Goal: Check status: Check status

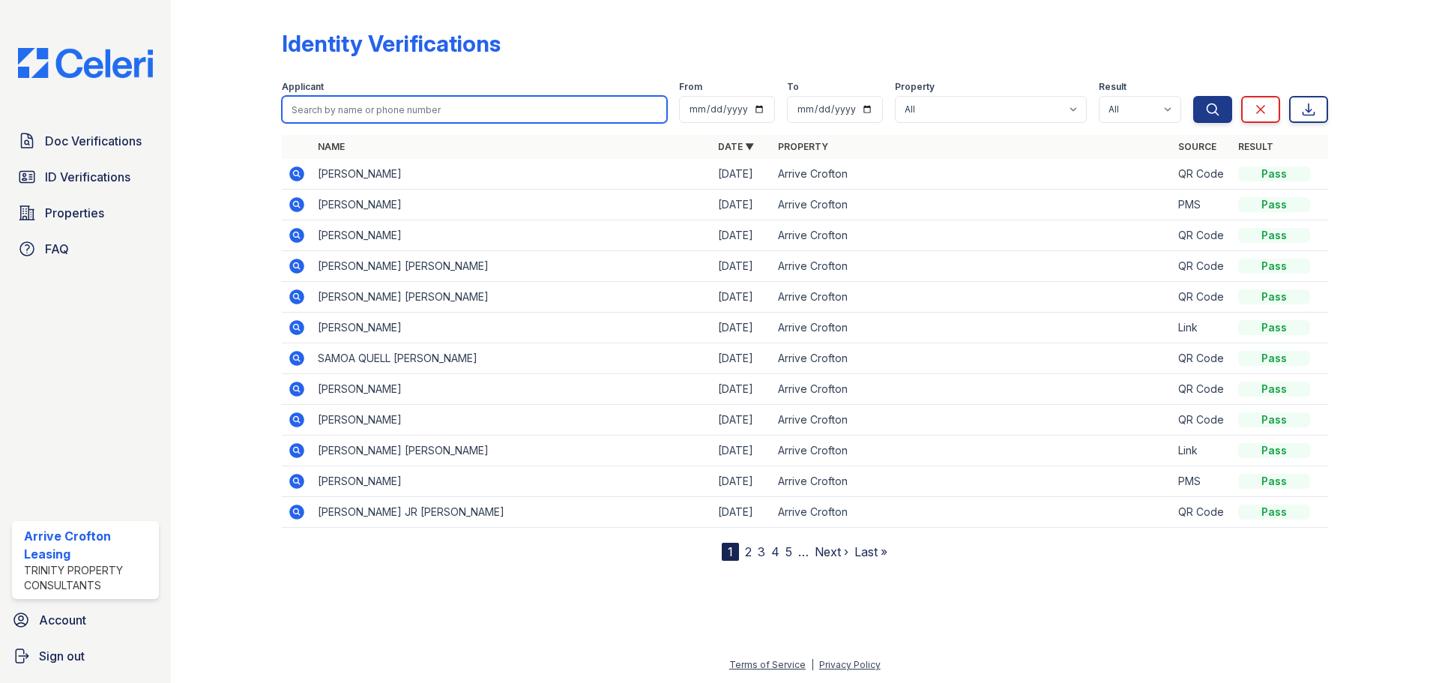
drag, startPoint x: 301, startPoint y: 122, endPoint x: 309, endPoint y: 105, distance: 19.1
click at [308, 109] on input "search" at bounding box center [474, 109] width 385 height 27
type input "[PERSON_NAME]"
click at [1191, 97] on div "Applicant [PERSON_NAME] From To Property All Arrive Crofton Result All Pass Fai…" at bounding box center [737, 99] width 911 height 48
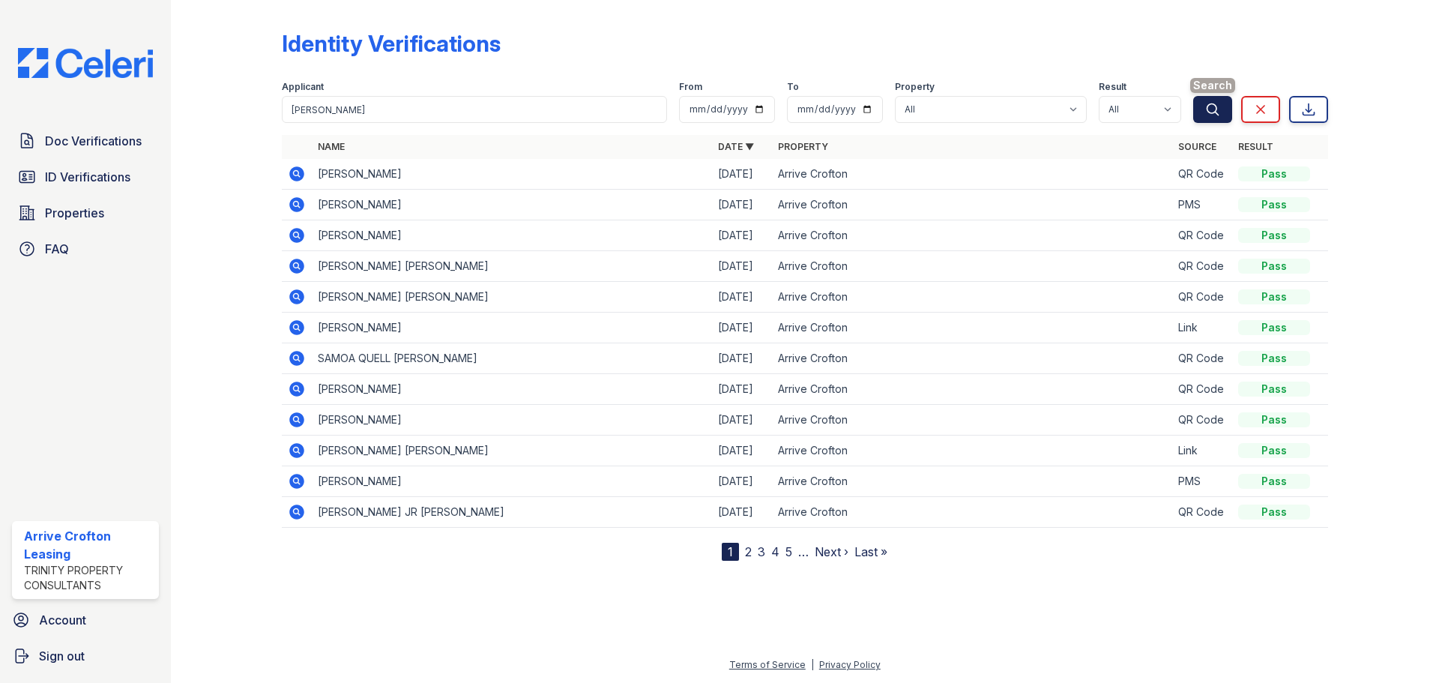
click at [1206, 103] on icon "submit" at bounding box center [1212, 109] width 15 height 15
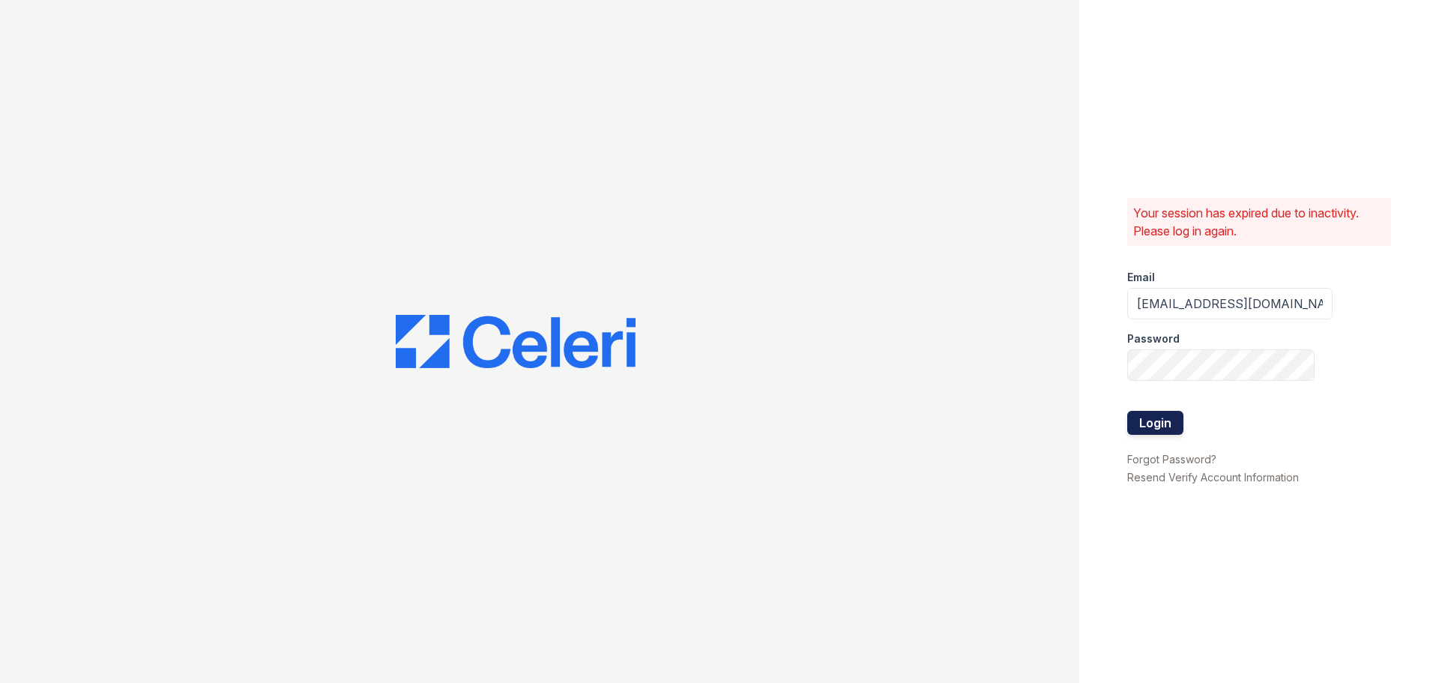
click at [1176, 421] on button "Login" at bounding box center [1155, 423] width 56 height 24
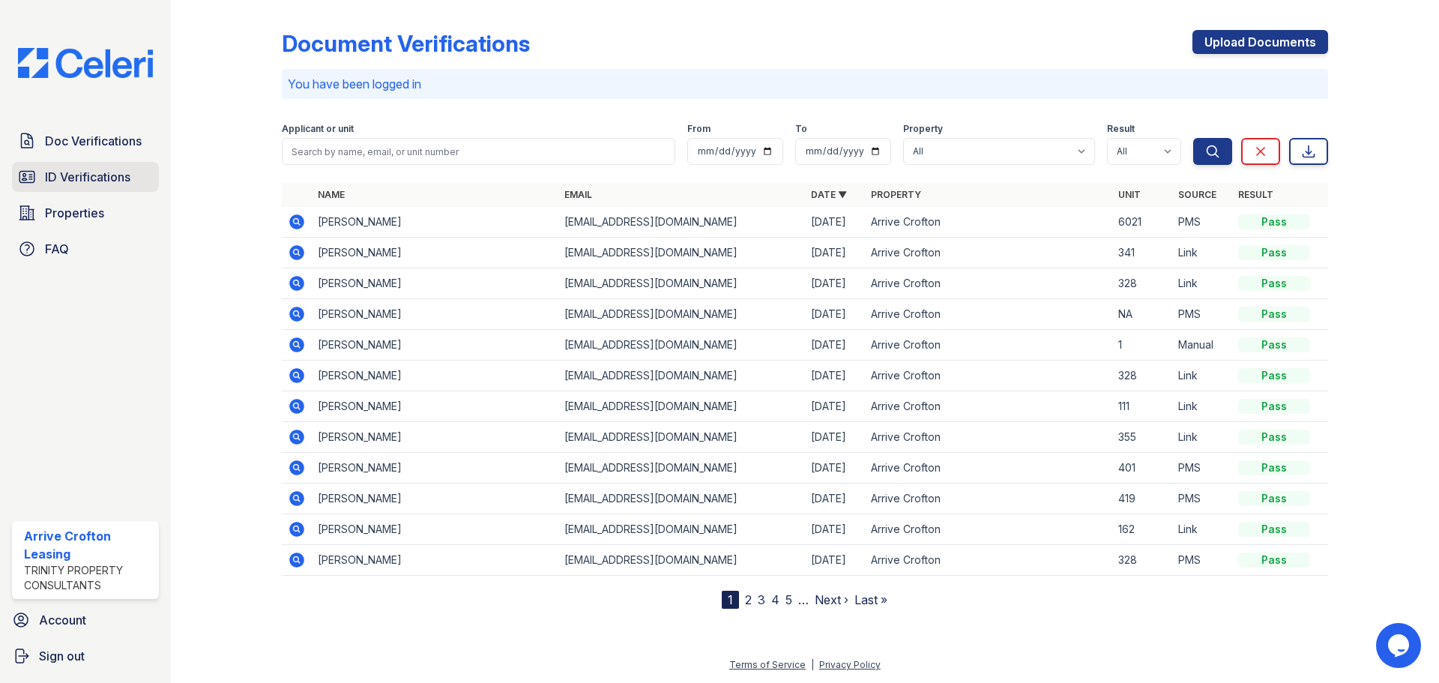
click at [66, 178] on span "ID Verifications" at bounding box center [87, 177] width 85 height 18
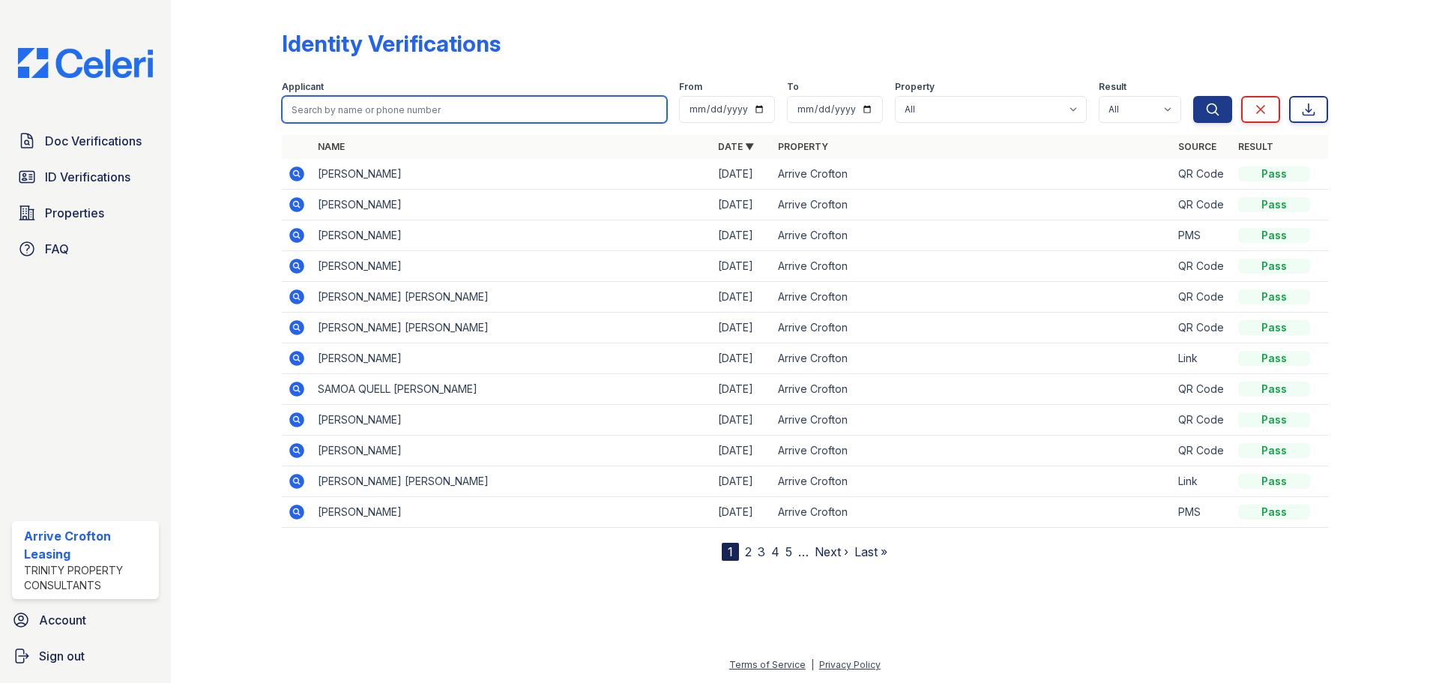
click at [462, 110] on input "search" at bounding box center [474, 109] width 385 height 27
type input "[PERSON_NAME]"
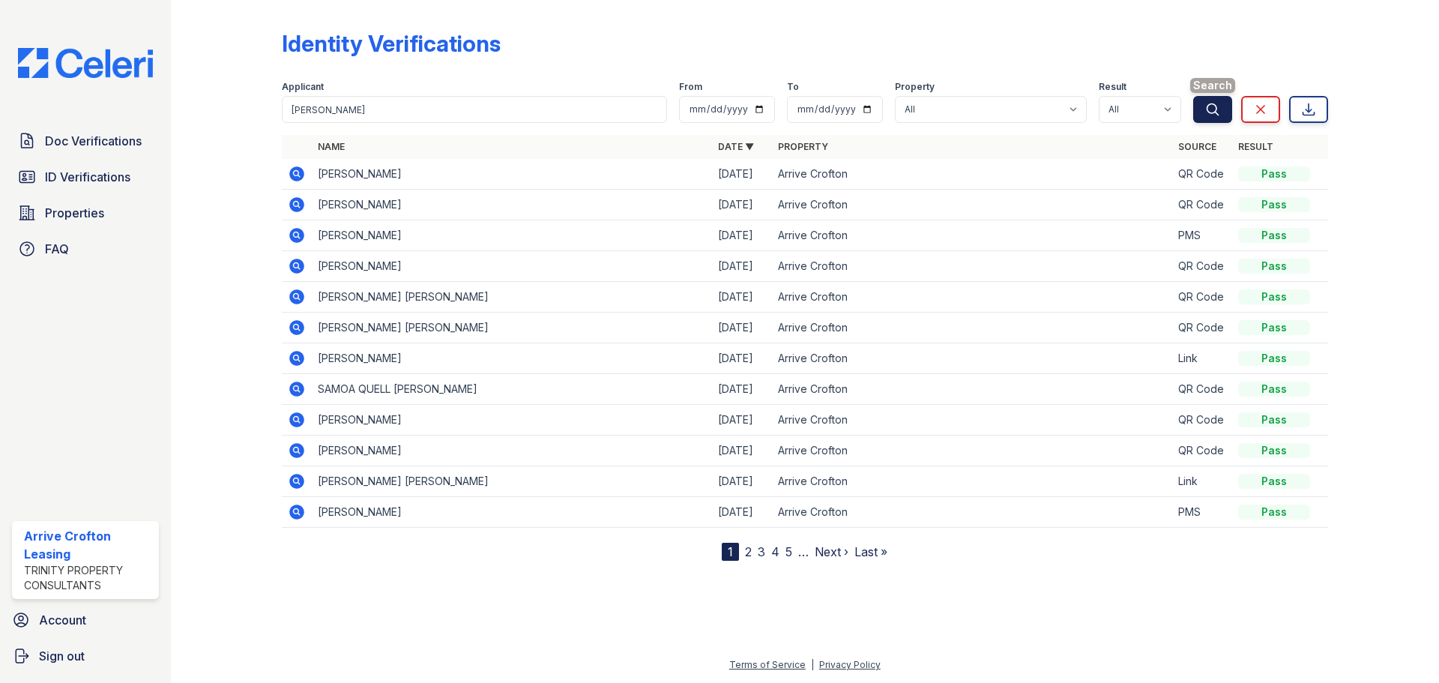
click at [1206, 103] on icon "submit" at bounding box center [1212, 109] width 15 height 15
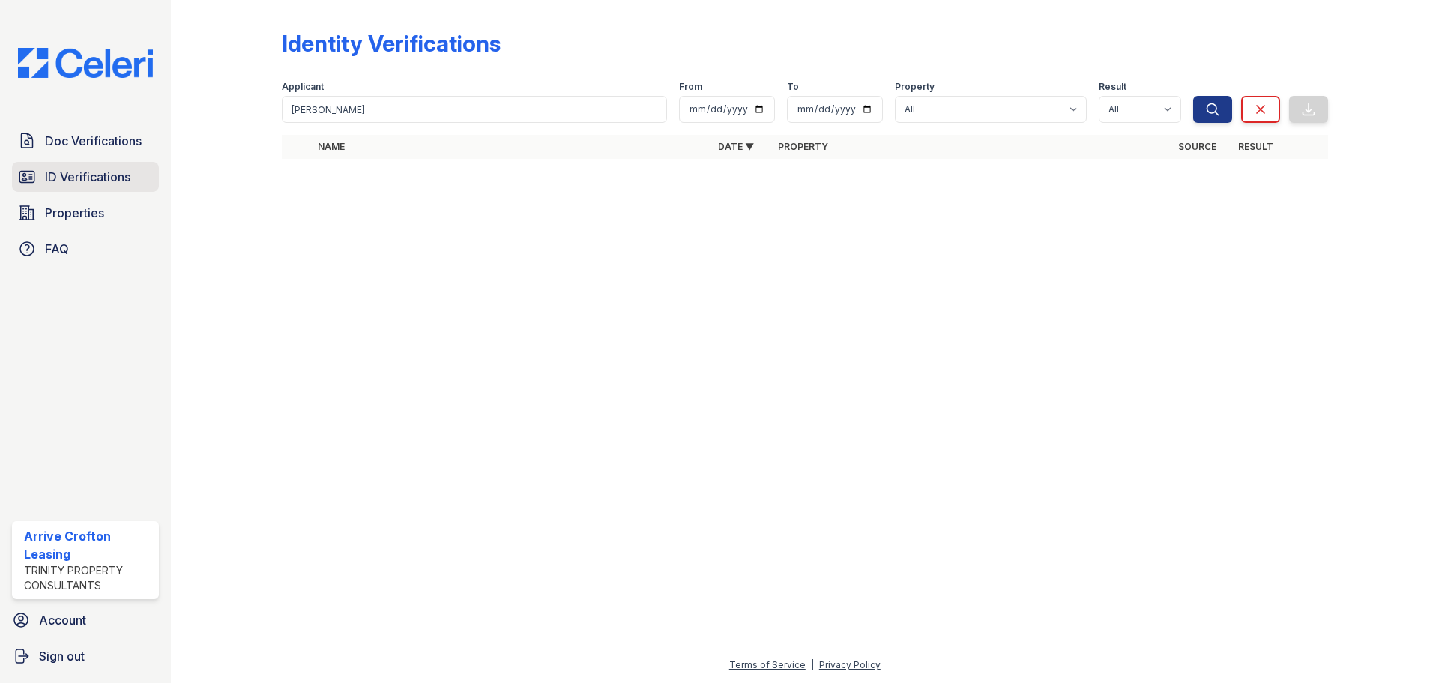
click at [85, 174] on span "ID Verifications" at bounding box center [87, 177] width 85 height 18
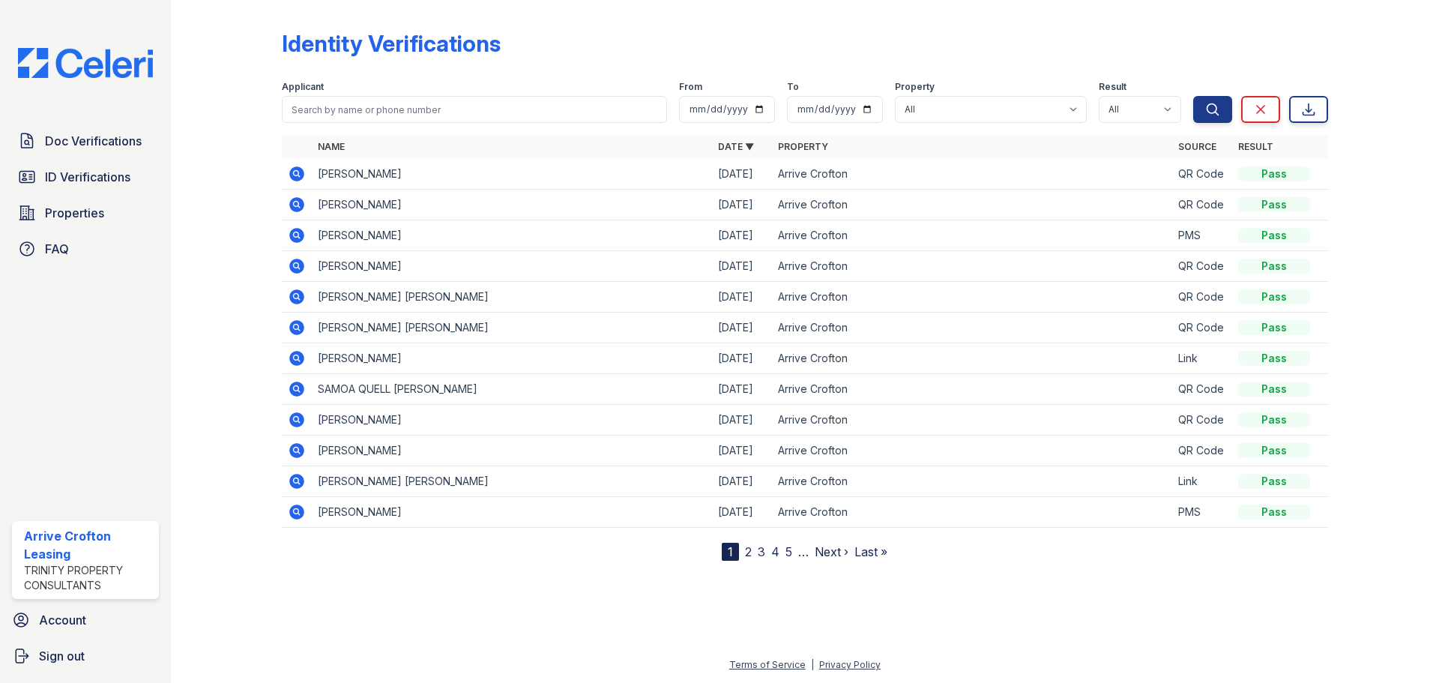
click at [291, 236] on icon at bounding box center [296, 235] width 15 height 15
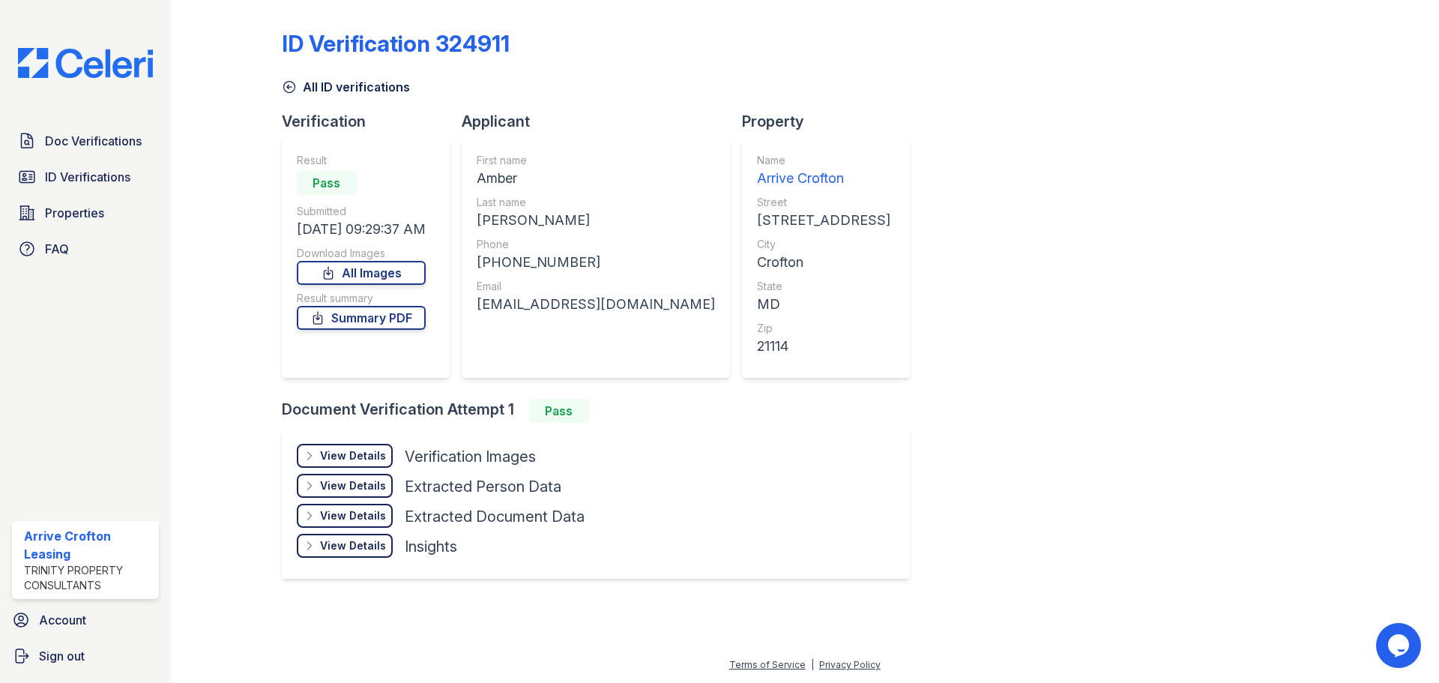
click at [358, 459] on div "View Details" at bounding box center [353, 455] width 66 height 15
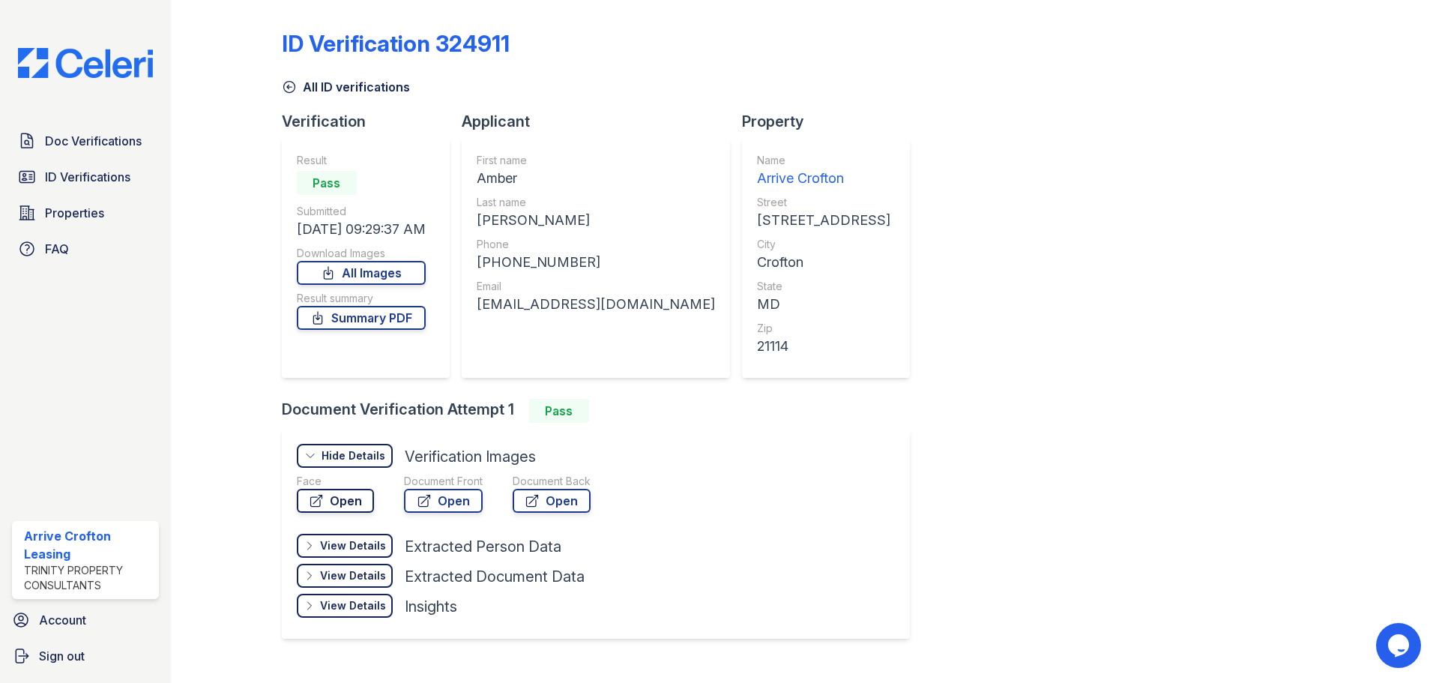
click at [330, 506] on link "Open" at bounding box center [335, 501] width 77 height 24
click at [431, 505] on link "Open" at bounding box center [443, 501] width 79 height 24
click at [295, 90] on icon at bounding box center [289, 86] width 15 height 15
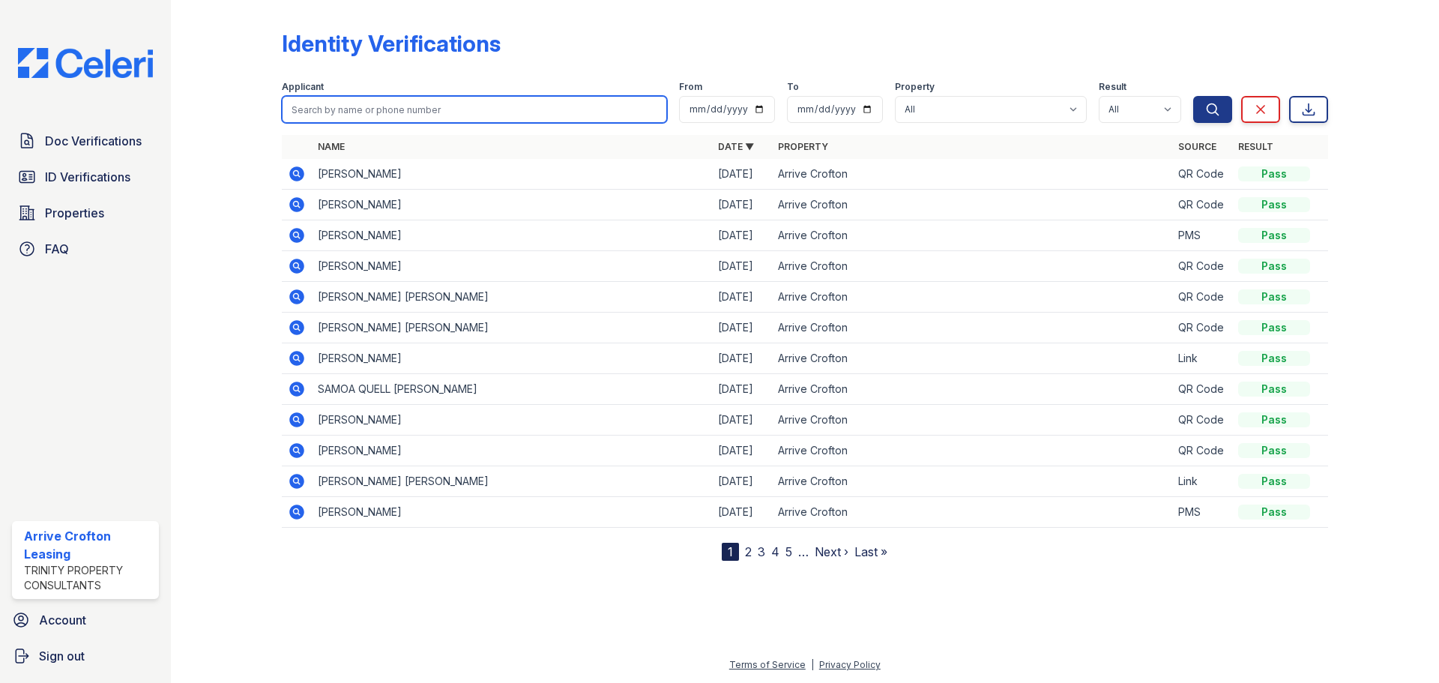
click at [377, 105] on input "search" at bounding box center [474, 109] width 385 height 27
type input "baker"
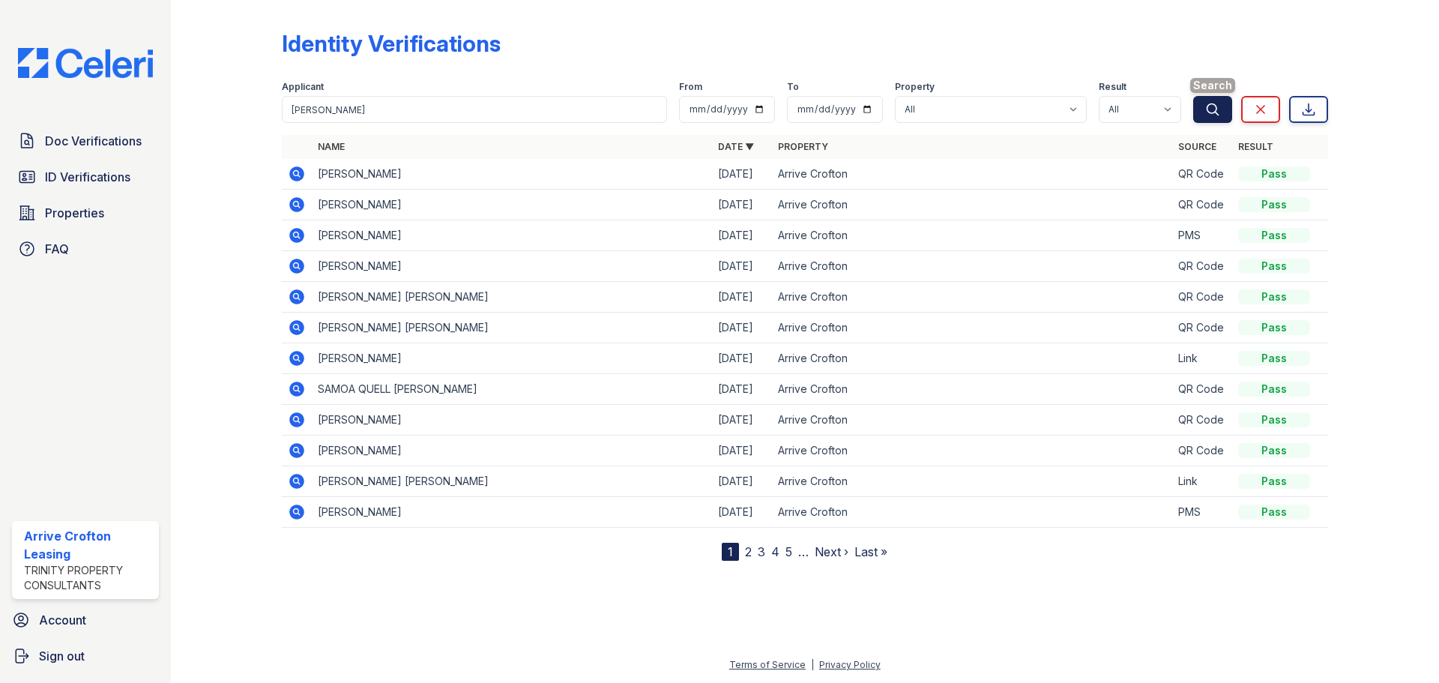
click at [1197, 118] on button "Search" at bounding box center [1212, 109] width 39 height 27
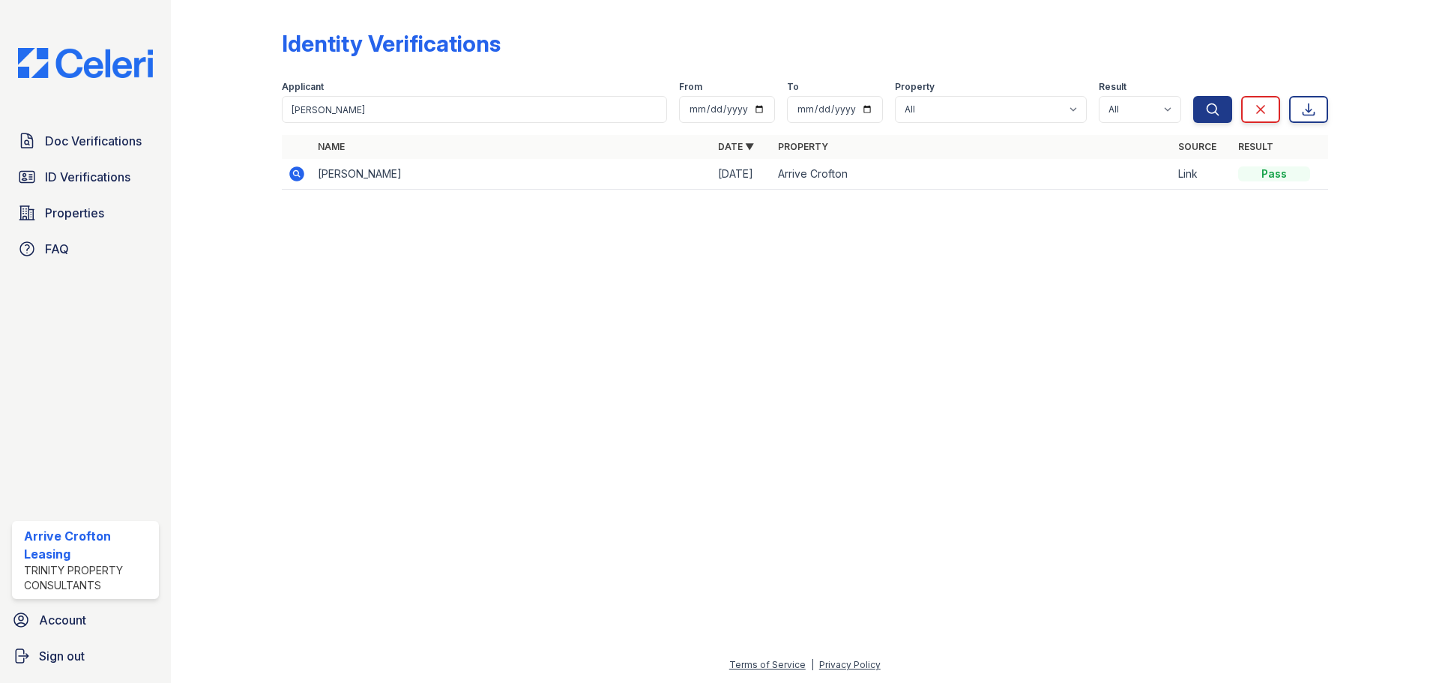
click at [294, 166] on icon at bounding box center [297, 174] width 18 height 18
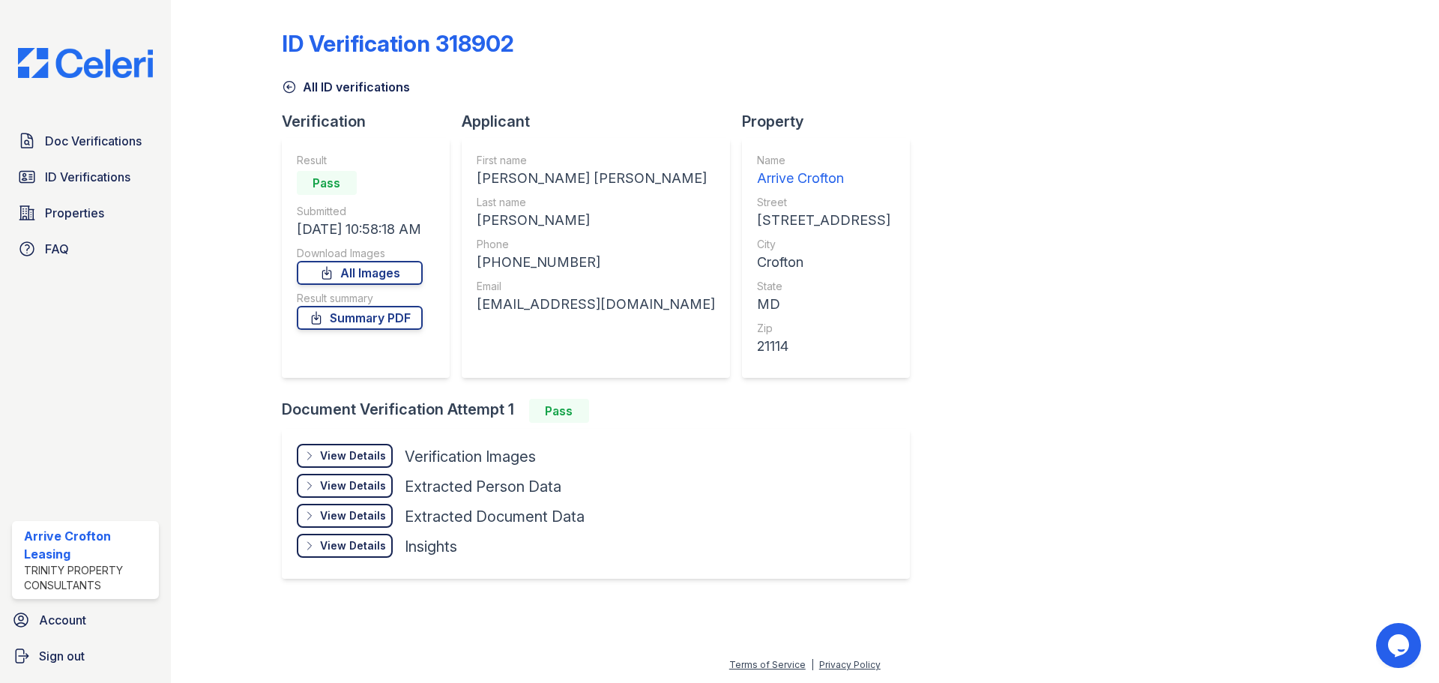
click at [357, 449] on div "View Details" at bounding box center [353, 455] width 66 height 15
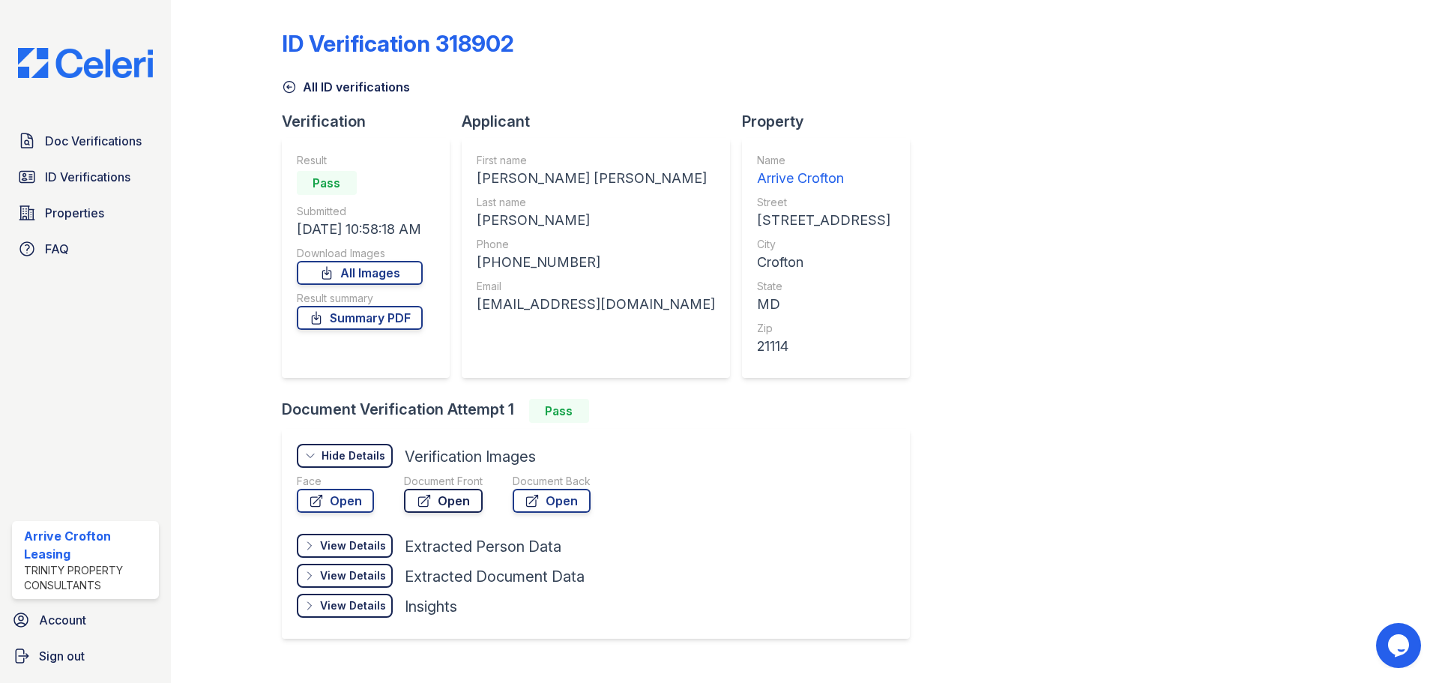
click at [471, 505] on link "Open" at bounding box center [443, 501] width 79 height 24
click at [291, 92] on icon at bounding box center [289, 86] width 15 height 15
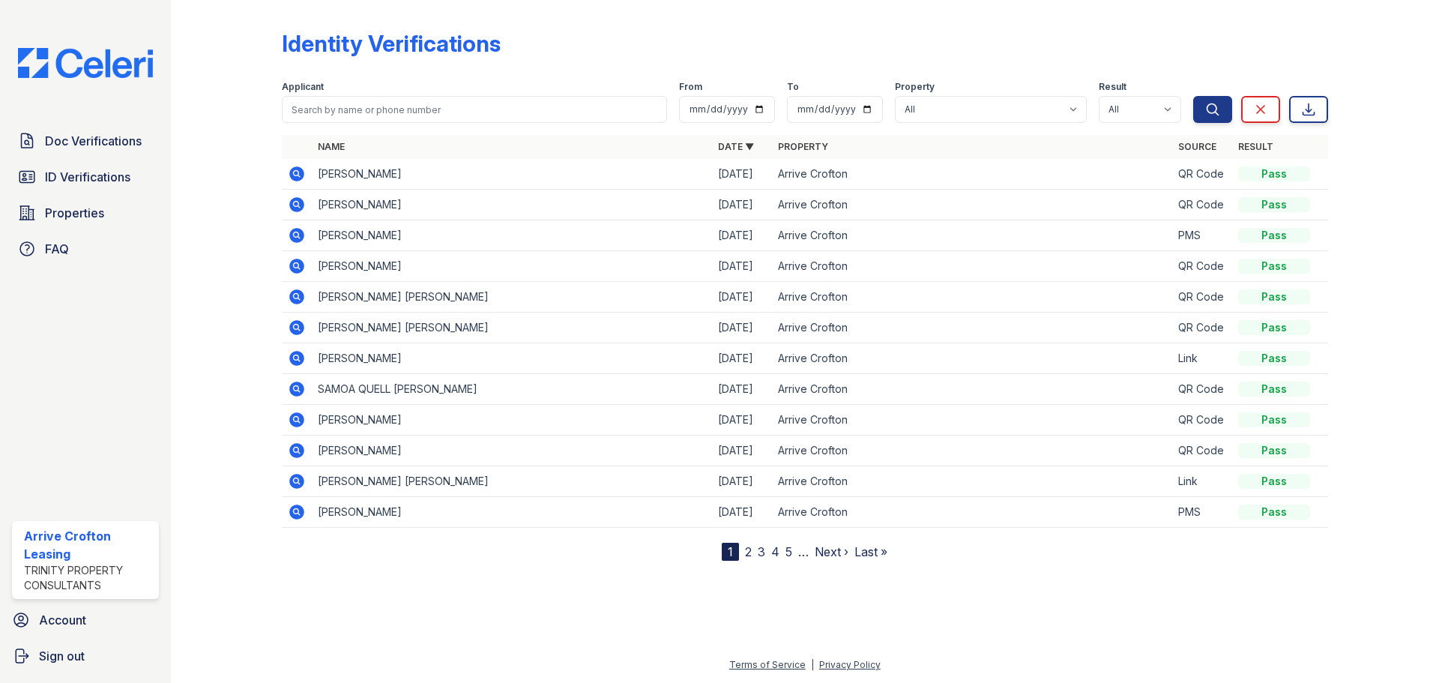
click at [299, 232] on icon at bounding box center [296, 235] width 15 height 15
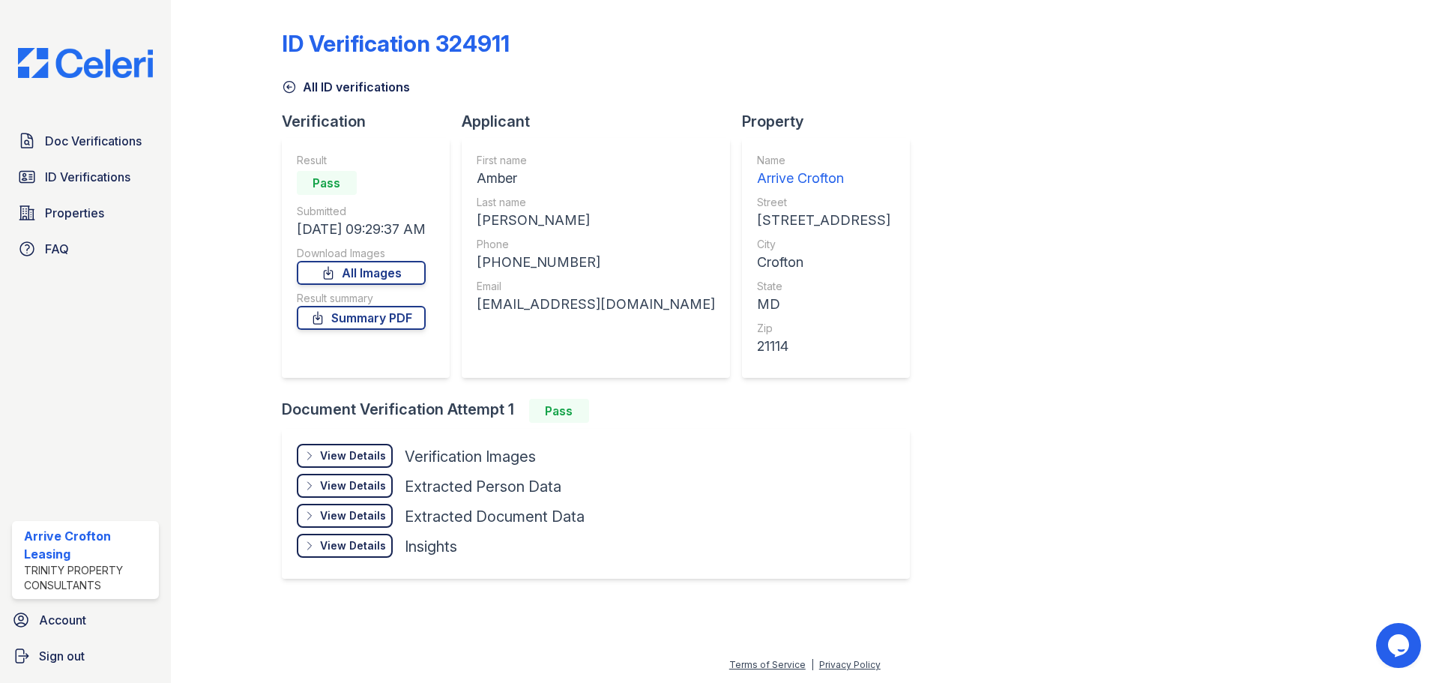
click at [382, 456] on div "View Details" at bounding box center [353, 455] width 66 height 15
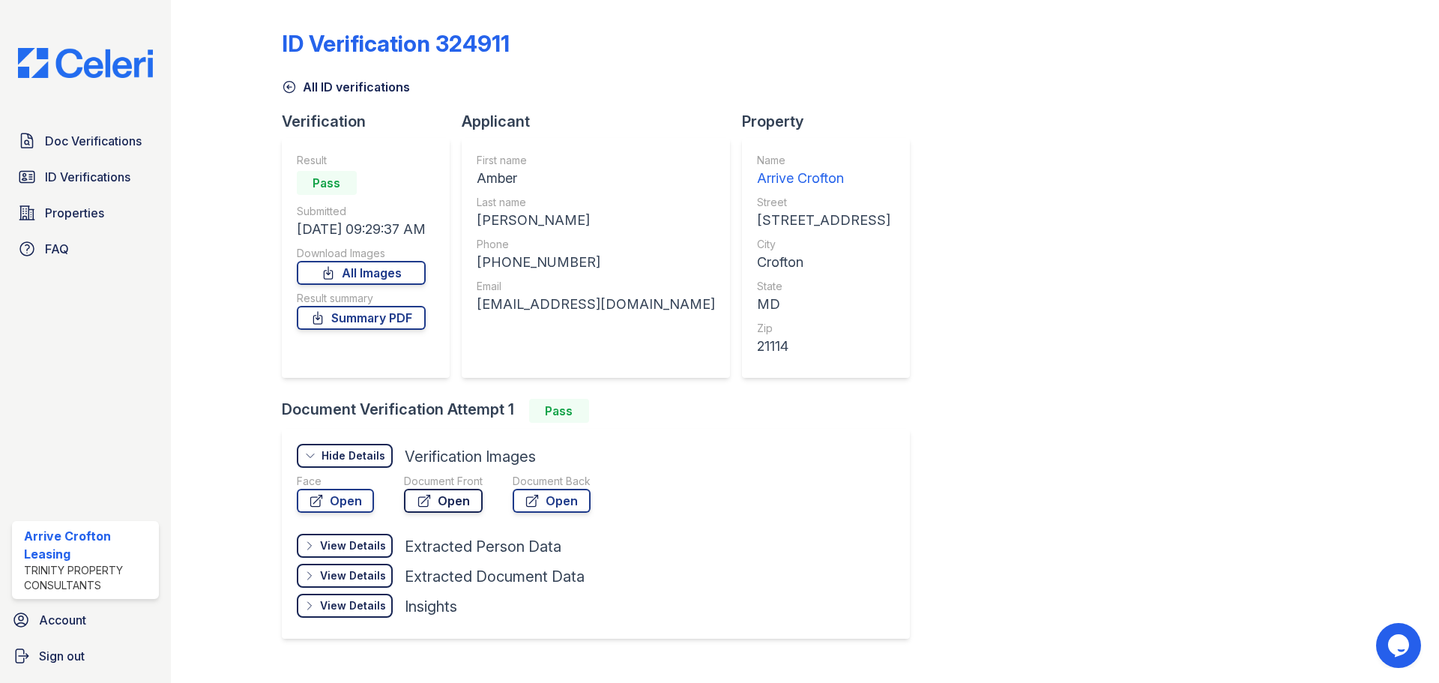
click at [453, 492] on link "Open" at bounding box center [443, 501] width 79 height 24
click at [345, 493] on link "Open" at bounding box center [335, 501] width 77 height 24
